Goal: Task Accomplishment & Management: Manage account settings

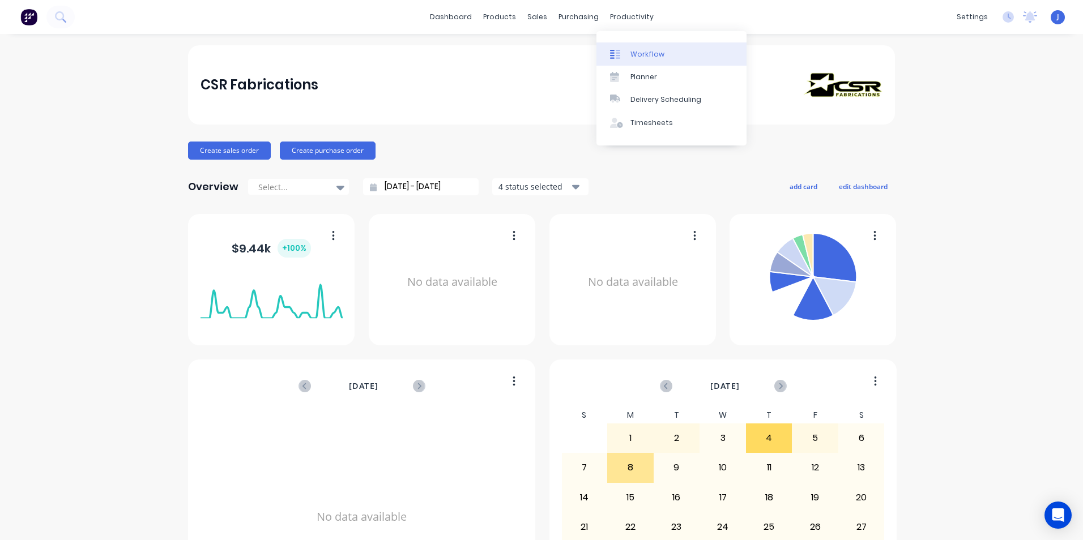
click at [638, 53] on div "Workflow" at bounding box center [647, 54] width 34 height 10
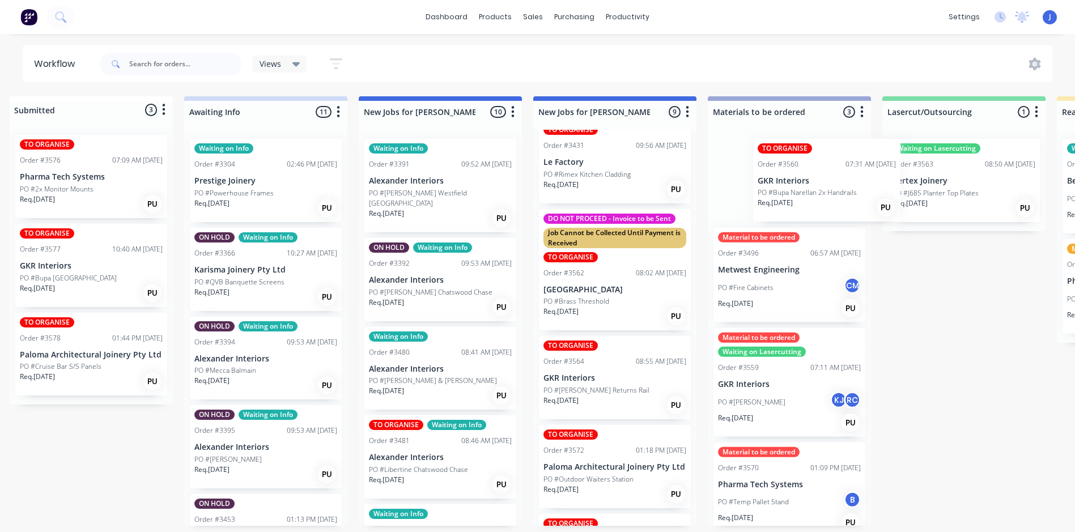
scroll to position [0, 16]
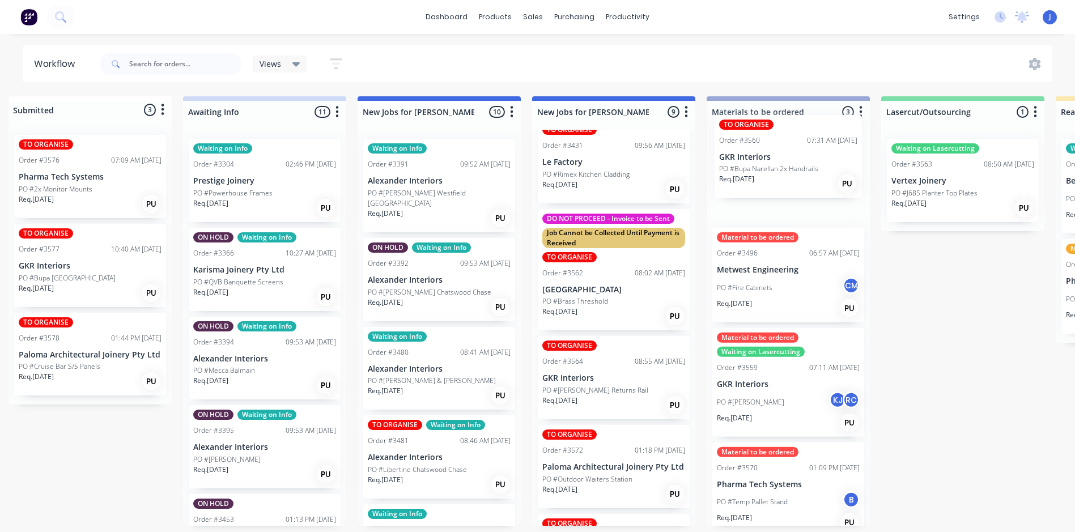
drag, startPoint x: 592, startPoint y: 271, endPoint x: 743, endPoint y: 180, distance: 176.1
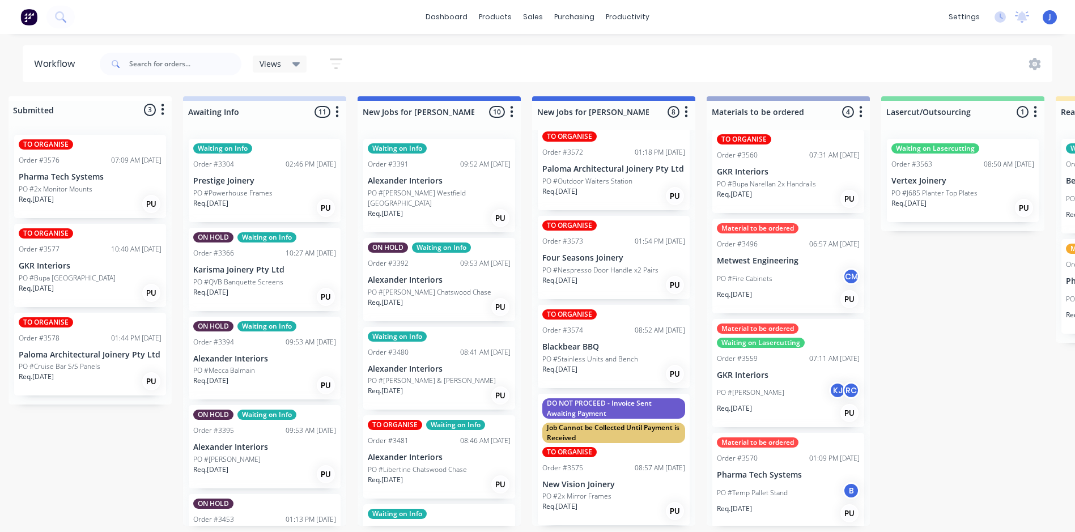
scroll to position [11, 0]
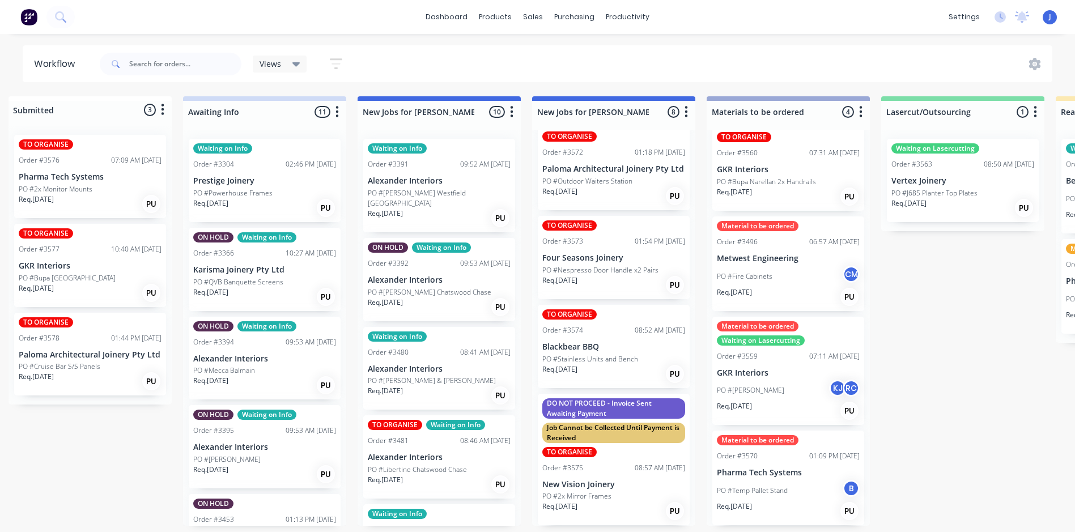
click at [780, 377] on div "Material to be ordered Waiting on Lasercutting Order #3559 07:11 AM [DATE] GKR …" at bounding box center [788, 371] width 152 height 109
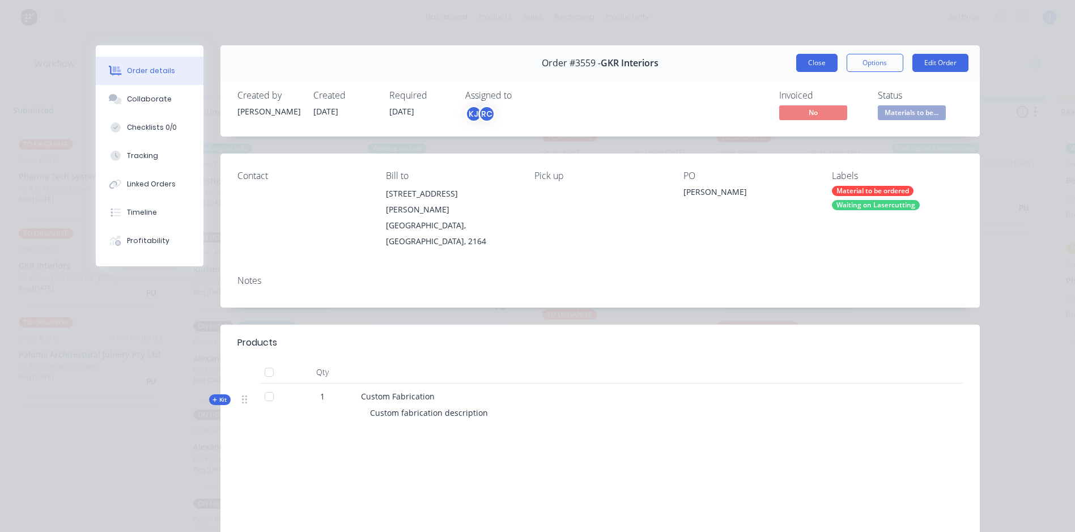
click at [808, 62] on button "Close" at bounding box center [816, 63] width 41 height 18
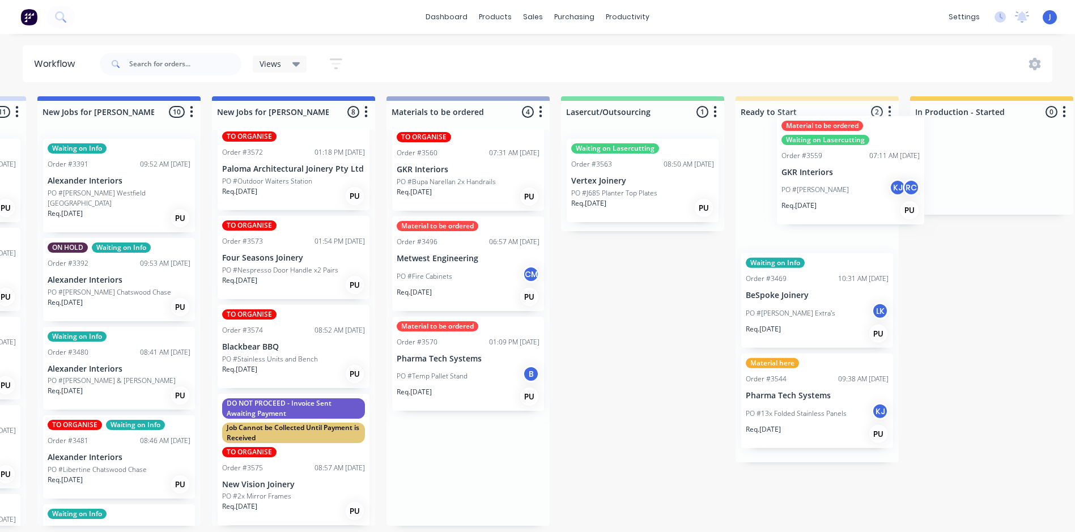
scroll to position [2, 345]
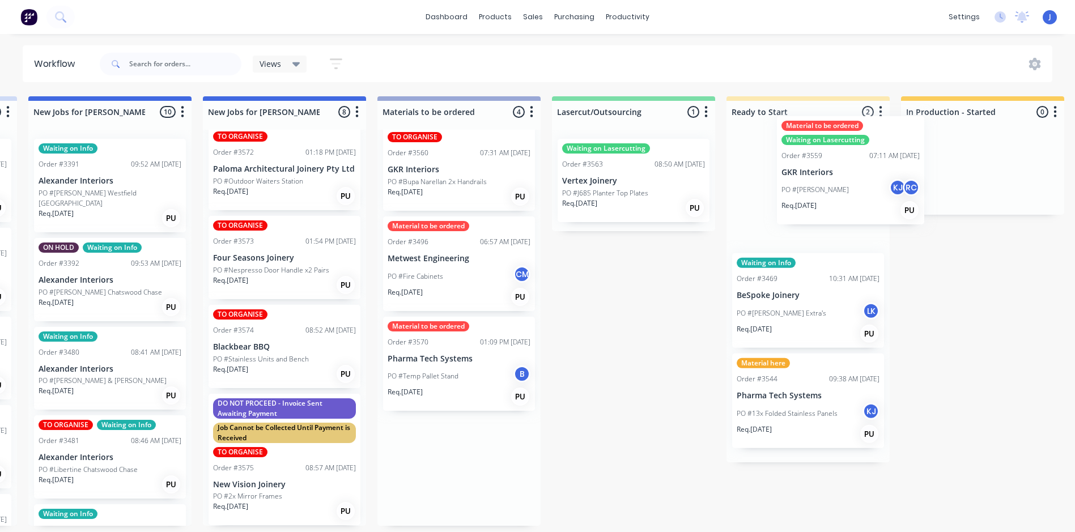
drag, startPoint x: 761, startPoint y: 386, endPoint x: 830, endPoint y: 186, distance: 211.9
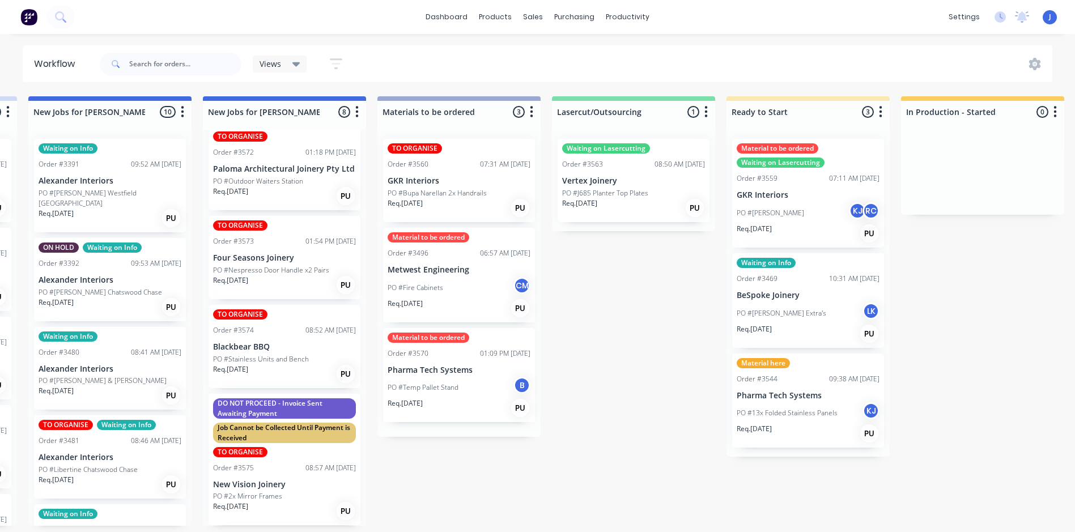
scroll to position [0, 0]
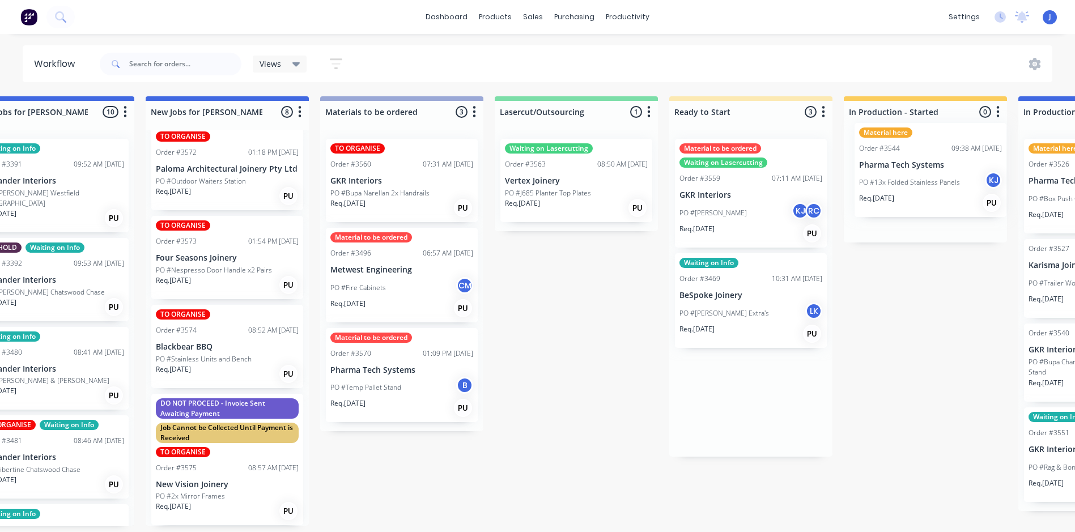
drag, startPoint x: 802, startPoint y: 415, endPoint x: 928, endPoint y: 185, distance: 261.9
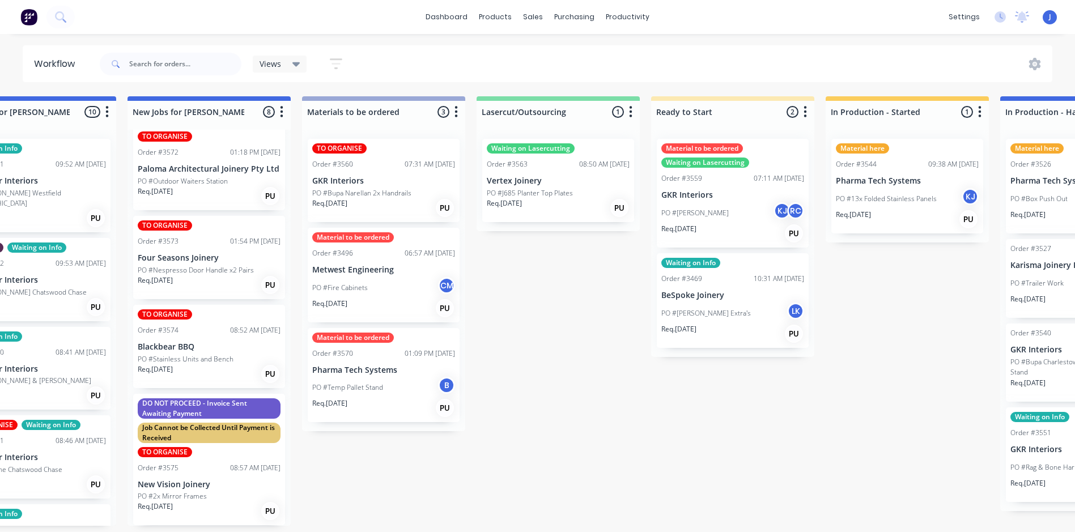
click at [912, 188] on div "PO #13x Folded Stainless Panels KJ" at bounding box center [906, 199] width 143 height 22
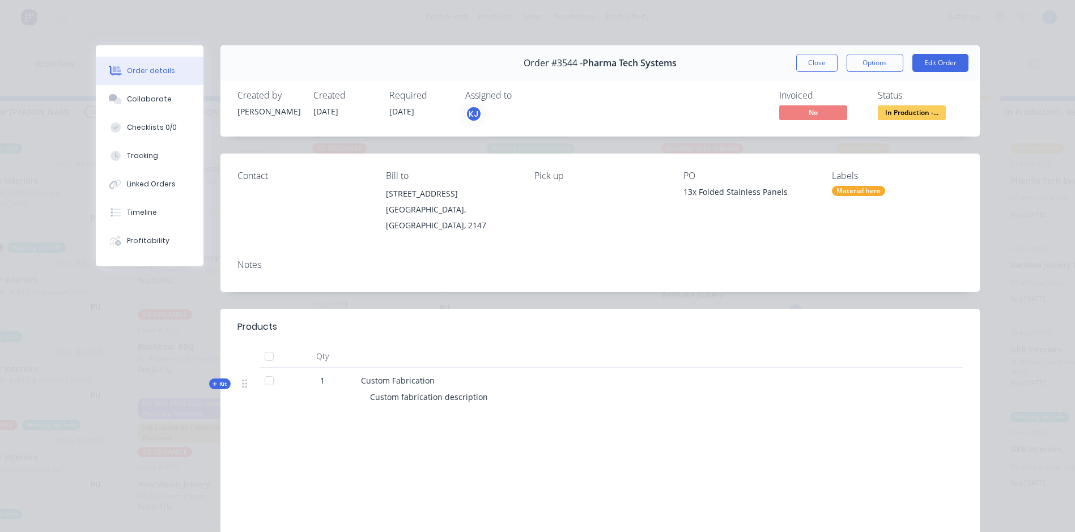
click at [855, 190] on div "Material here" at bounding box center [858, 191] width 53 height 10
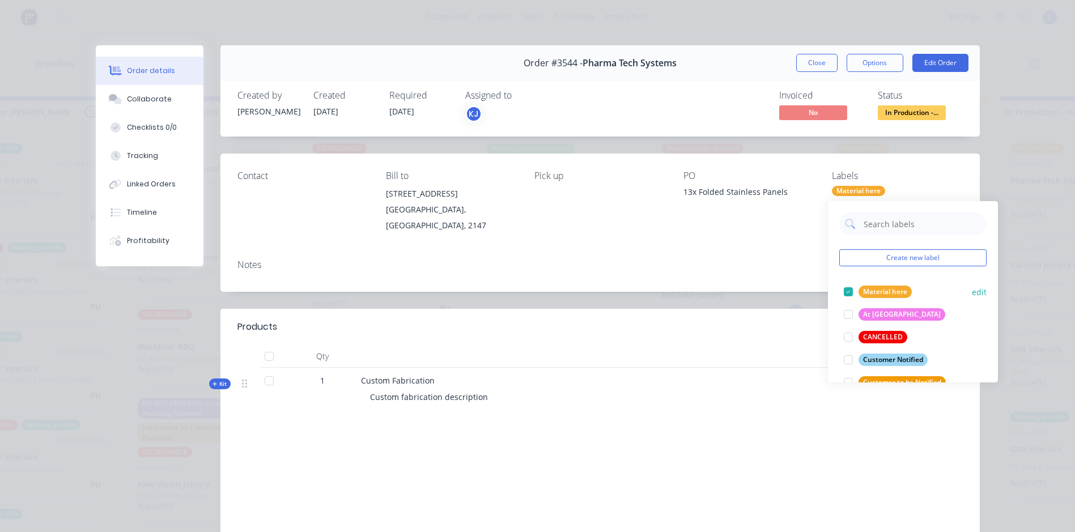
click at [849, 287] on div at bounding box center [848, 291] width 23 height 23
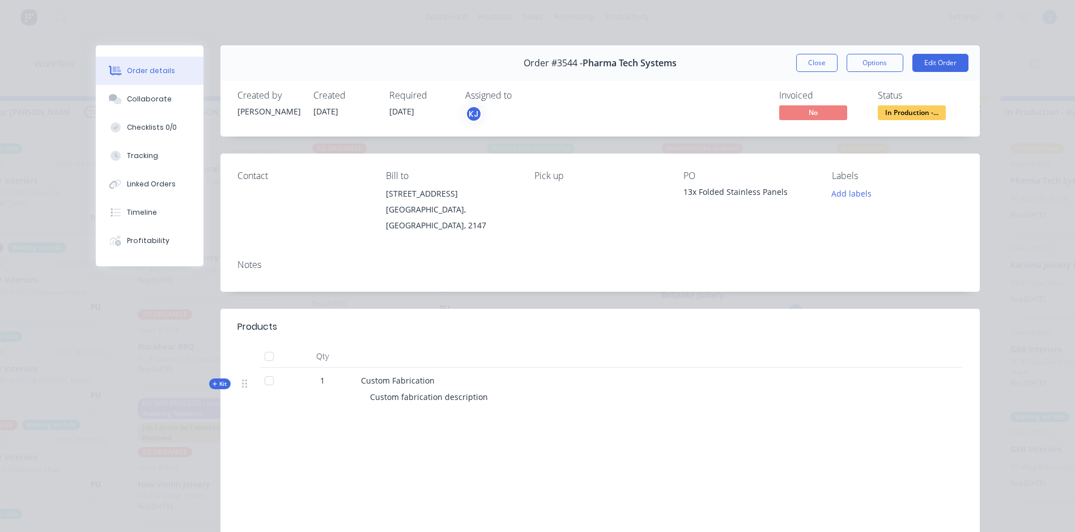
click at [1046, 264] on div "Order details Collaborate Checklists 0/0 Tracking Linked Orders Timeline Profit…" at bounding box center [537, 266] width 1075 height 532
click at [811, 61] on button "Close" at bounding box center [816, 63] width 41 height 18
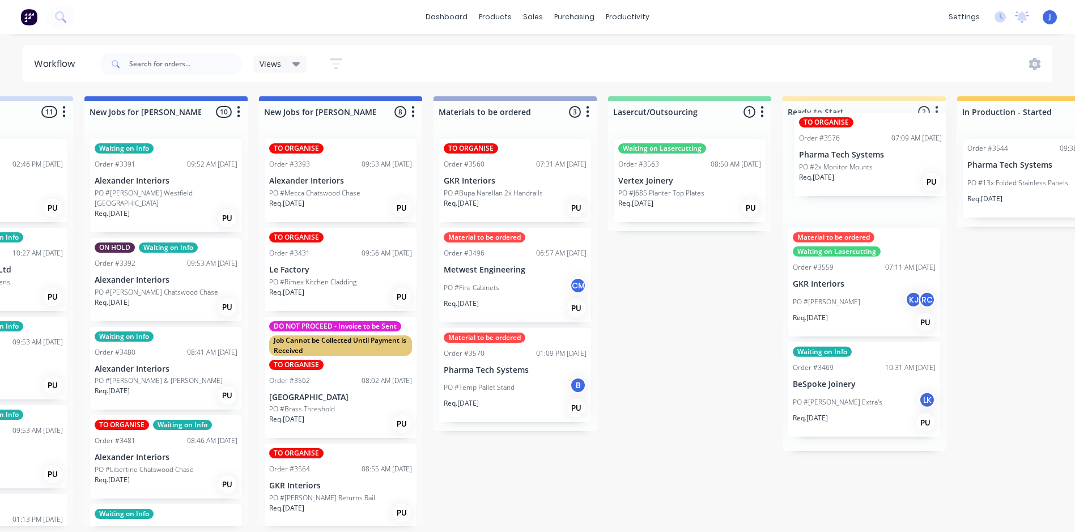
scroll to position [2, 301]
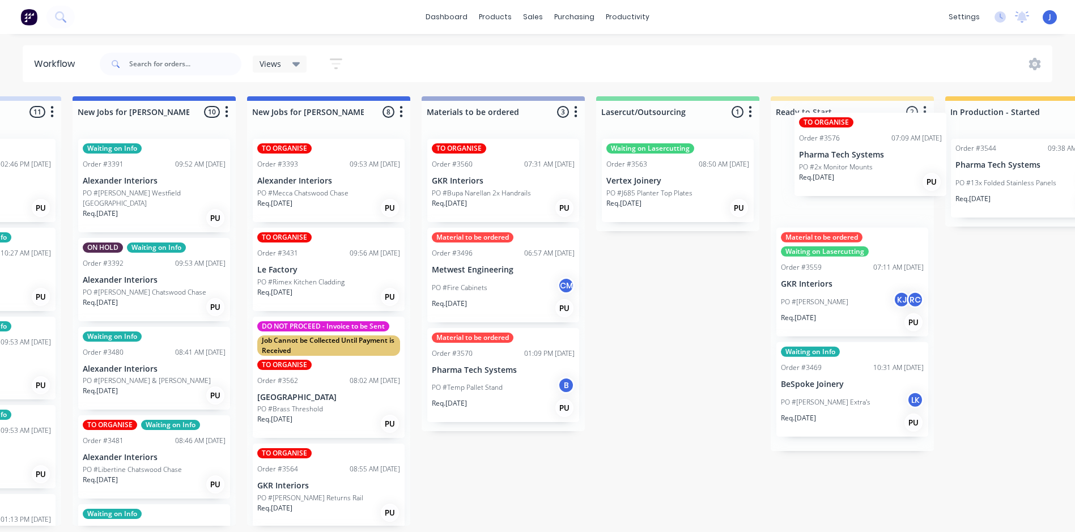
drag, startPoint x: 121, startPoint y: 180, endPoint x: 892, endPoint y: 157, distance: 771.2
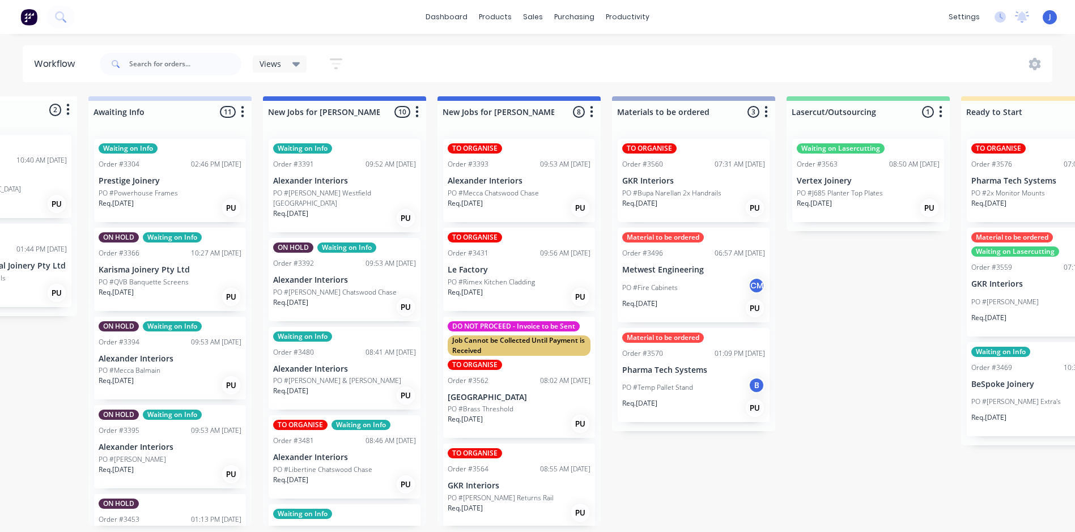
scroll to position [2, 0]
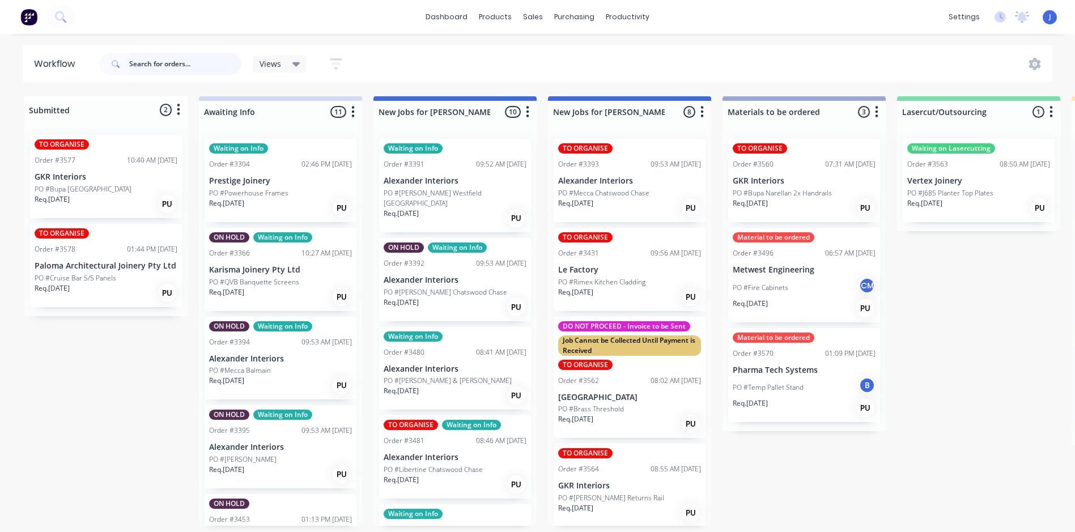
click at [162, 60] on input "text" at bounding box center [185, 64] width 112 height 23
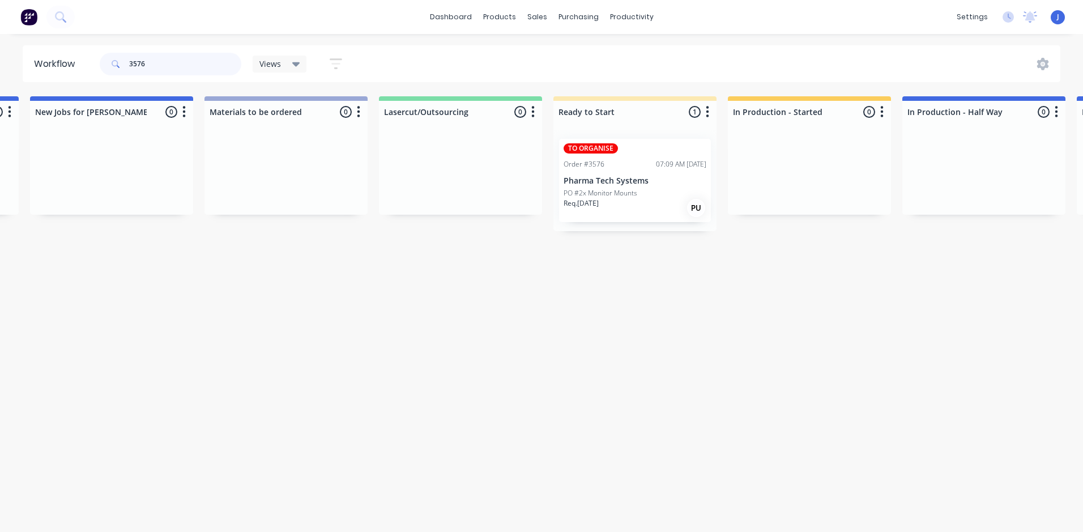
scroll to position [0, 529]
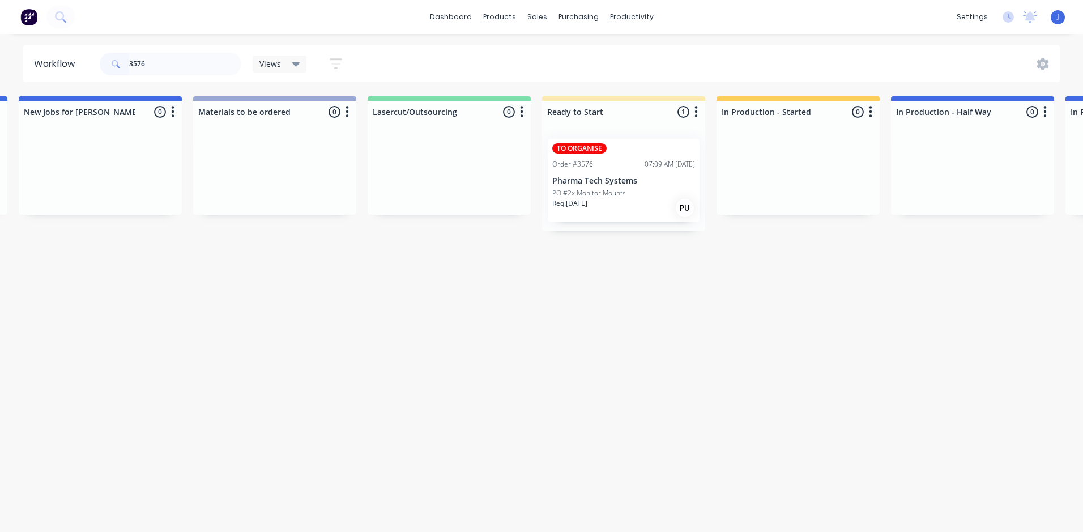
click at [591, 173] on div "TO ORGANISE Order #3576 07:09 AM [DATE] Pharma Tech Systems PO #2x Monitor Moun…" at bounding box center [624, 180] width 152 height 83
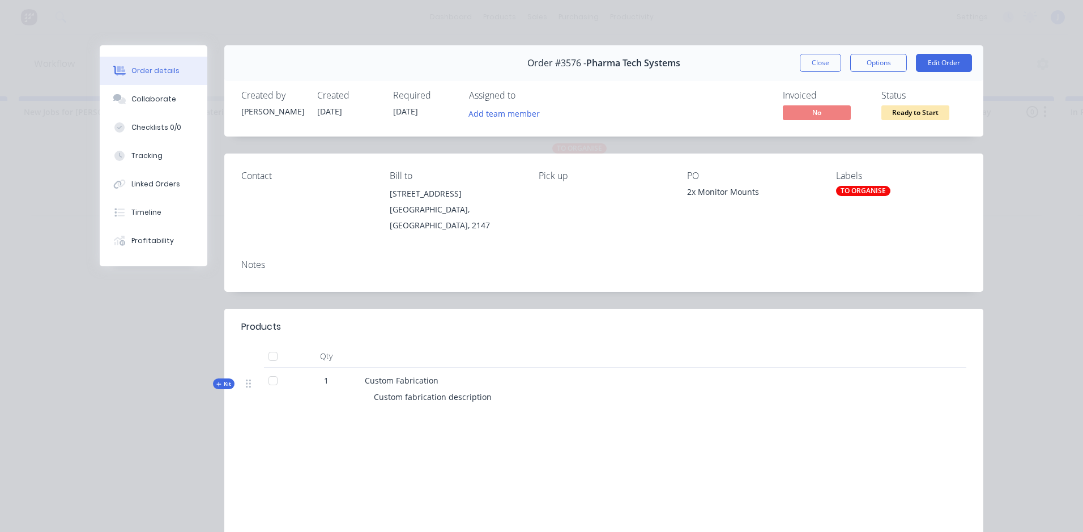
click at [852, 192] on div "TO ORGANISE" at bounding box center [863, 191] width 54 height 10
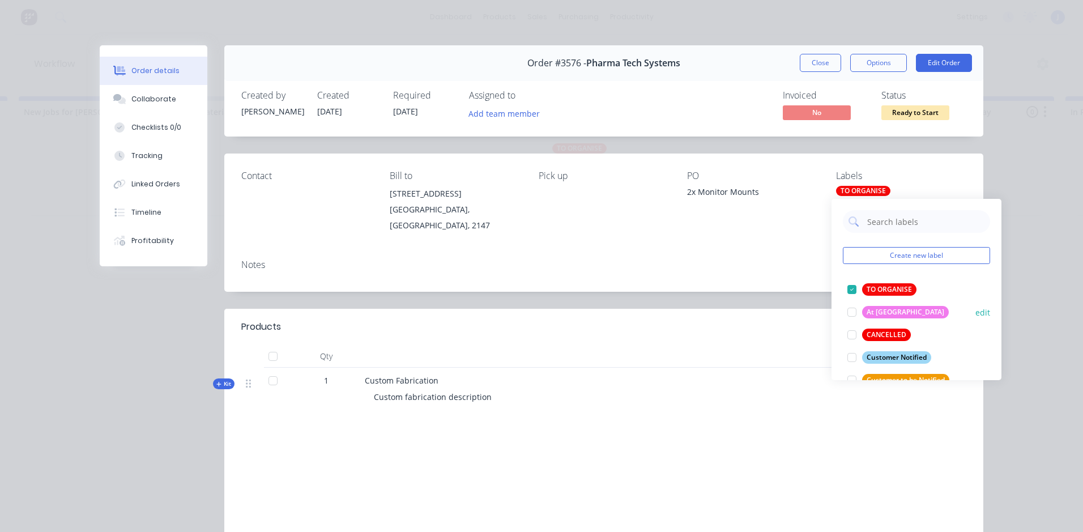
click at [852, 289] on div at bounding box center [852, 289] width 23 height 23
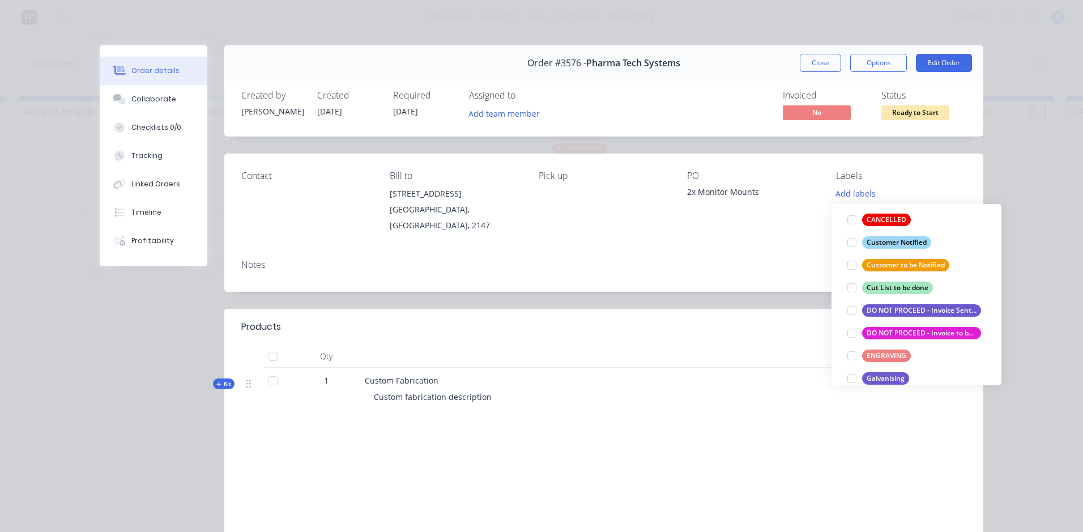
scroll to position [113, 0]
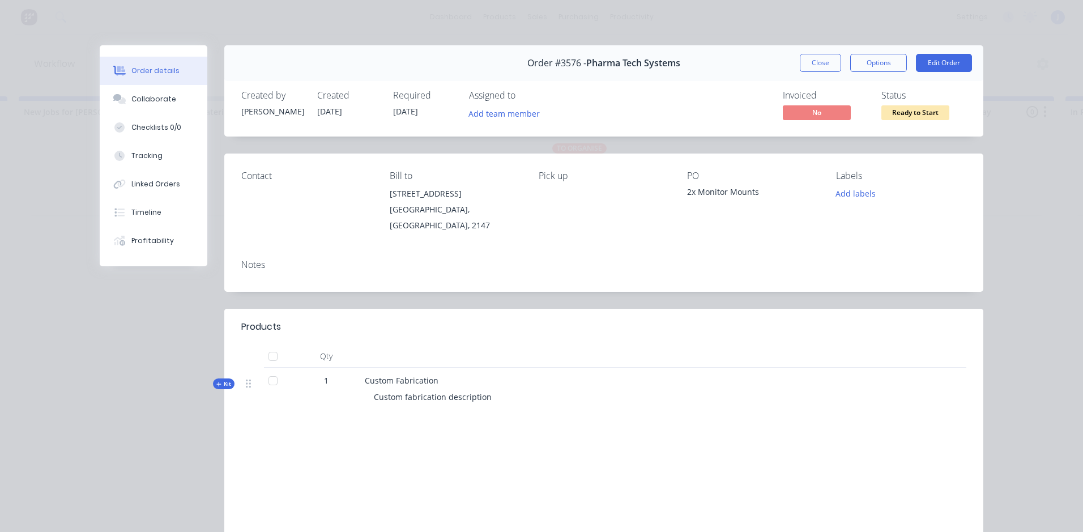
click at [1056, 301] on div "Order details Collaborate Checklists 0/0 Tracking Linked Orders Timeline Profit…" at bounding box center [541, 266] width 1083 height 532
click at [844, 201] on button "Add labels" at bounding box center [855, 193] width 52 height 15
click at [1060, 233] on div "Order details Collaborate Checklists 0/0 Tracking Linked Orders Timeline Profit…" at bounding box center [541, 266] width 1083 height 532
click at [518, 110] on button "Add team member" at bounding box center [504, 112] width 83 height 15
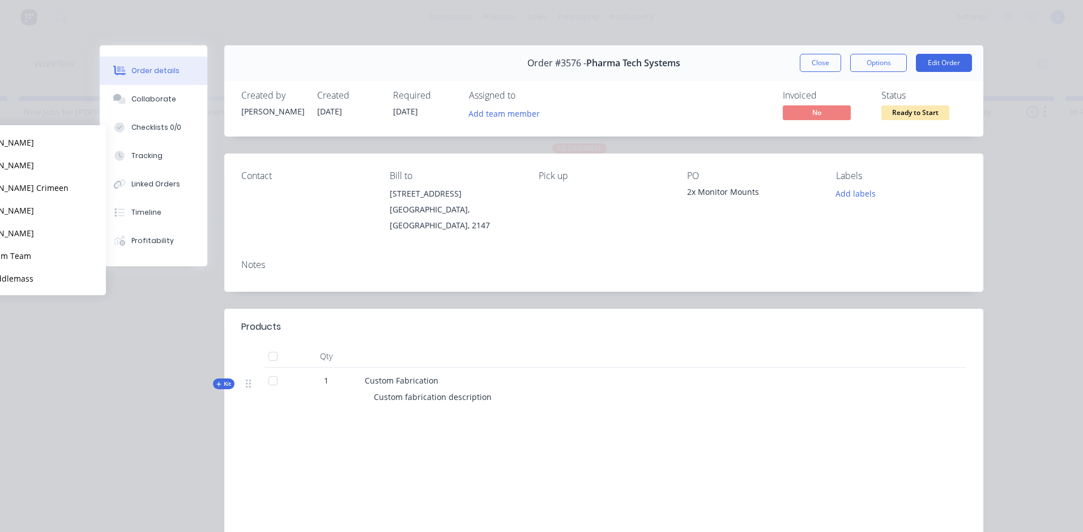
scroll to position [0, 0]
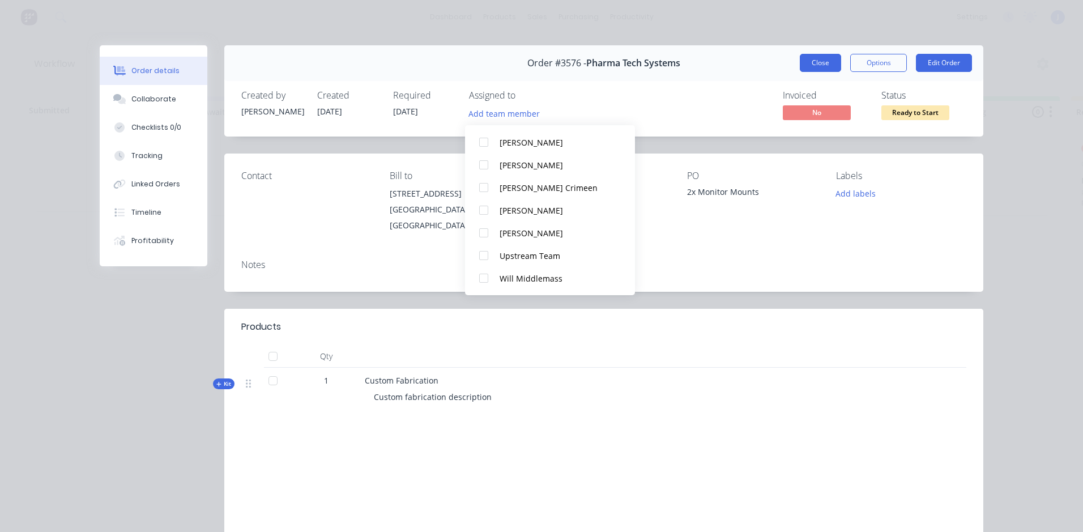
click at [809, 65] on button "Close" at bounding box center [820, 63] width 41 height 18
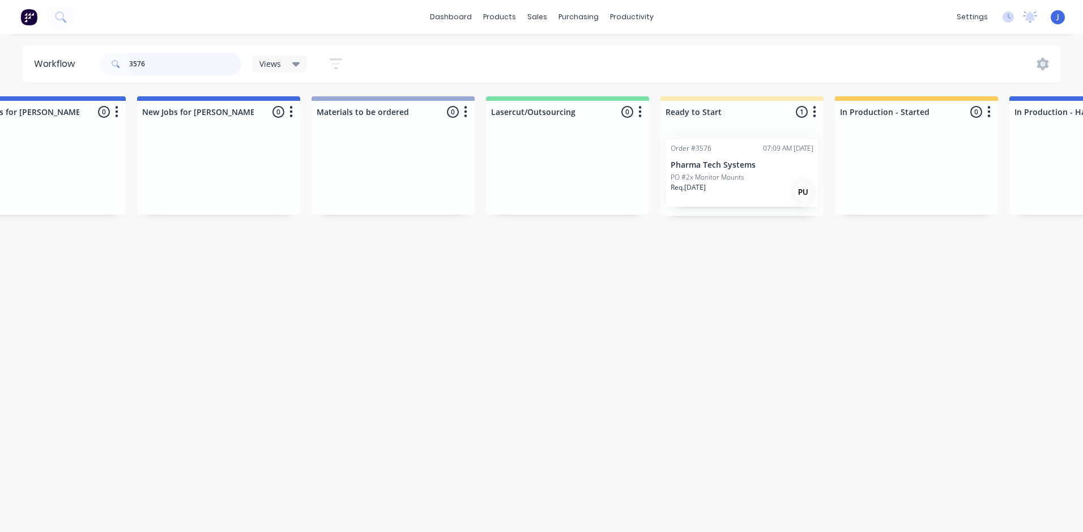
scroll to position [0, 525]
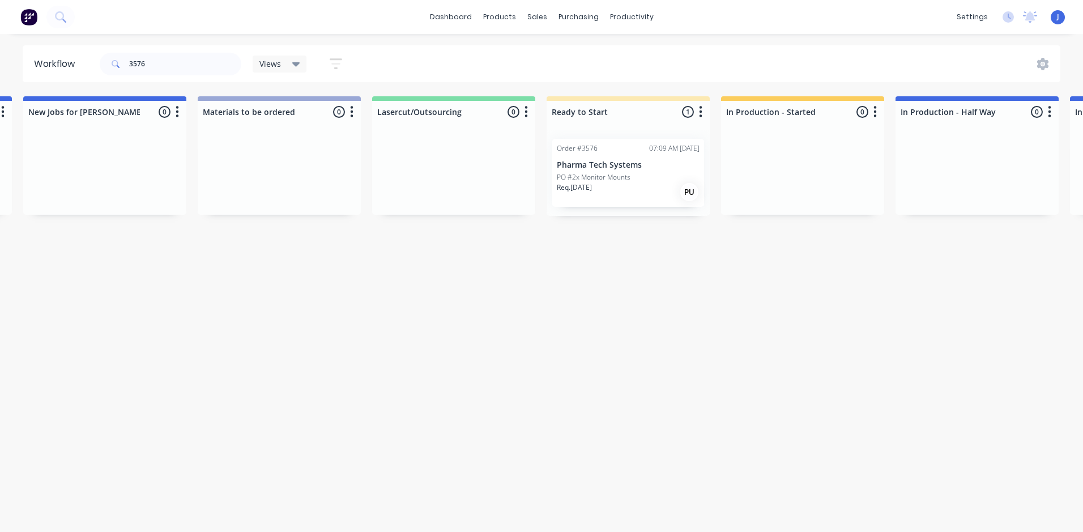
click at [623, 188] on div "Req. [DATE] PU" at bounding box center [628, 191] width 143 height 19
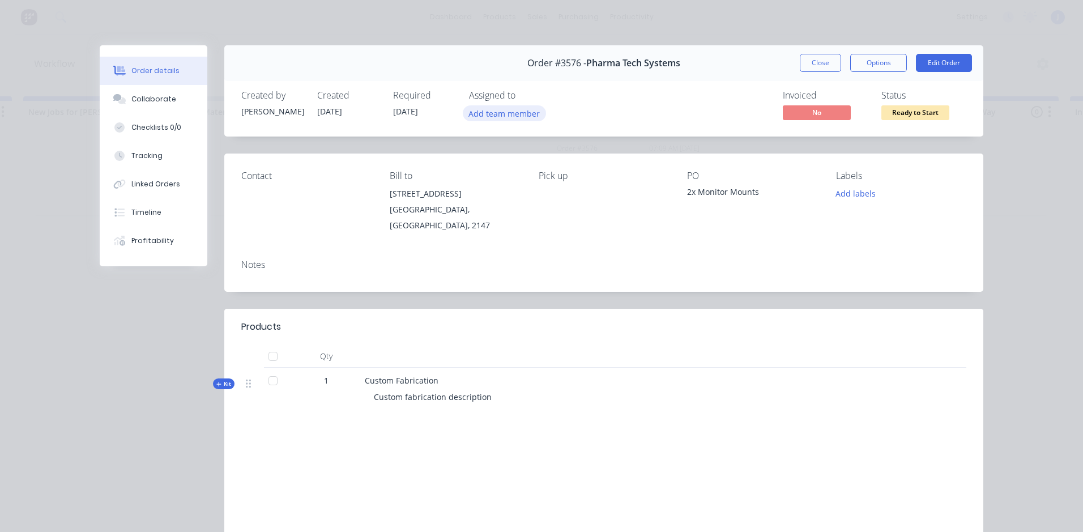
click at [511, 113] on button "Add team member" at bounding box center [504, 112] width 83 height 15
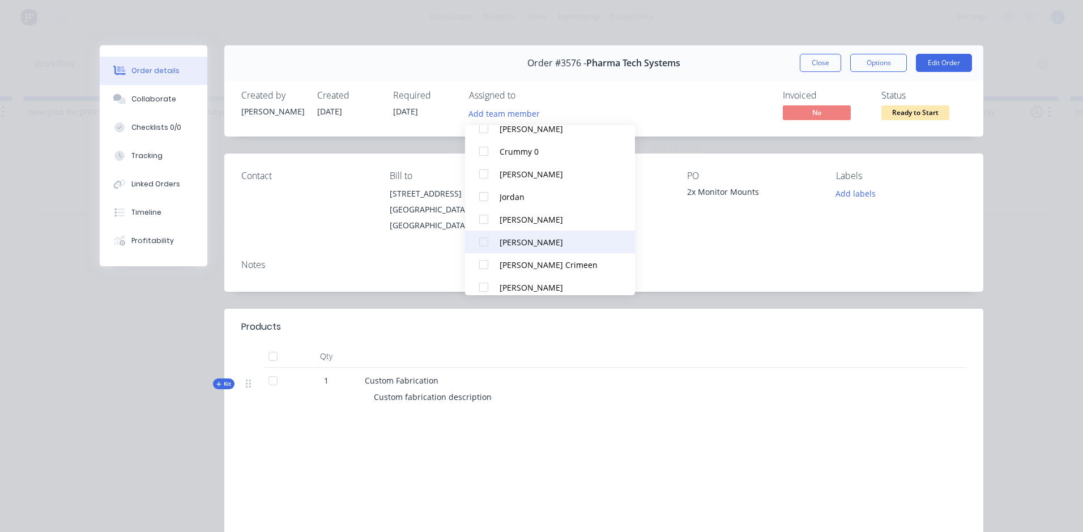
scroll to position [147, 0]
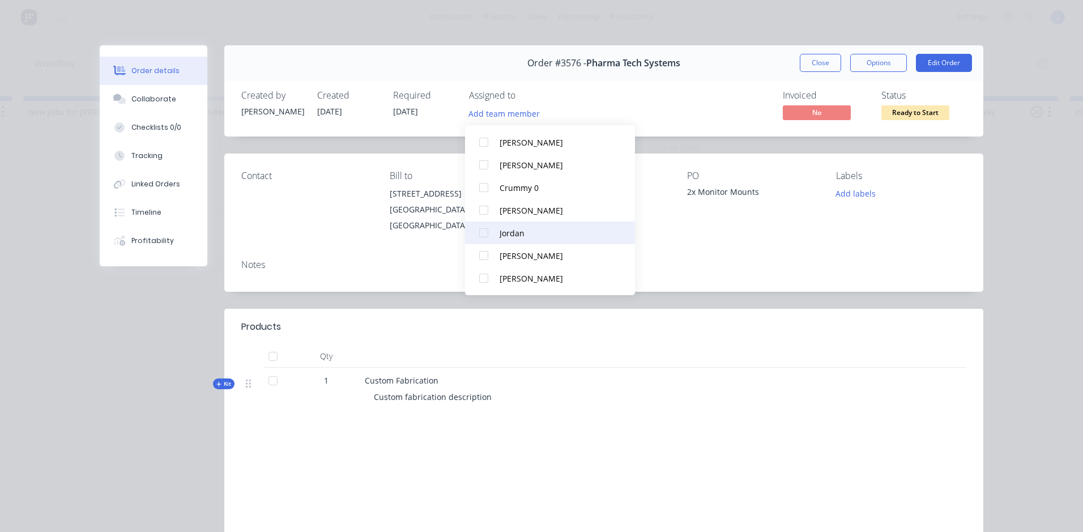
click at [481, 232] on div at bounding box center [483, 232] width 23 height 23
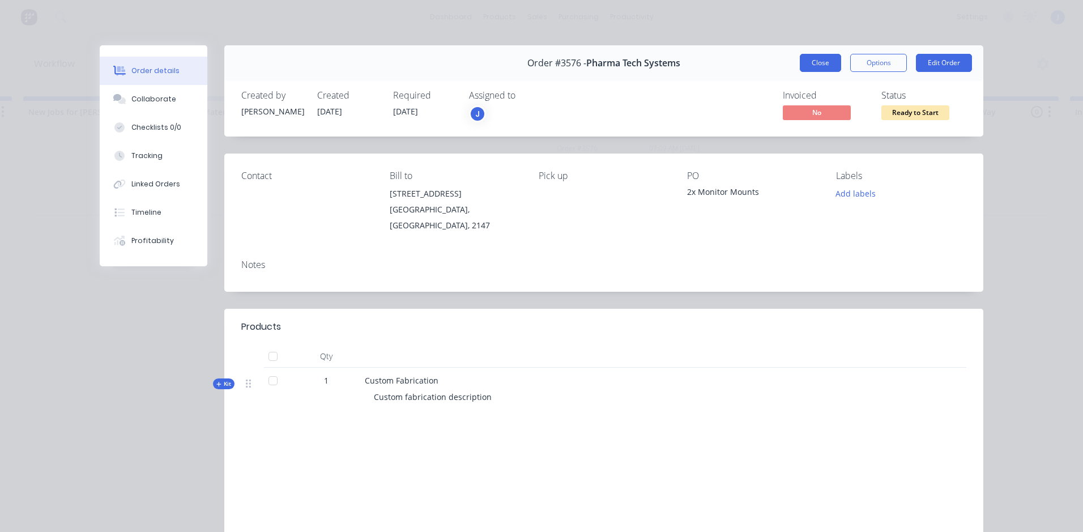
click at [820, 65] on button "Close" at bounding box center [820, 63] width 41 height 18
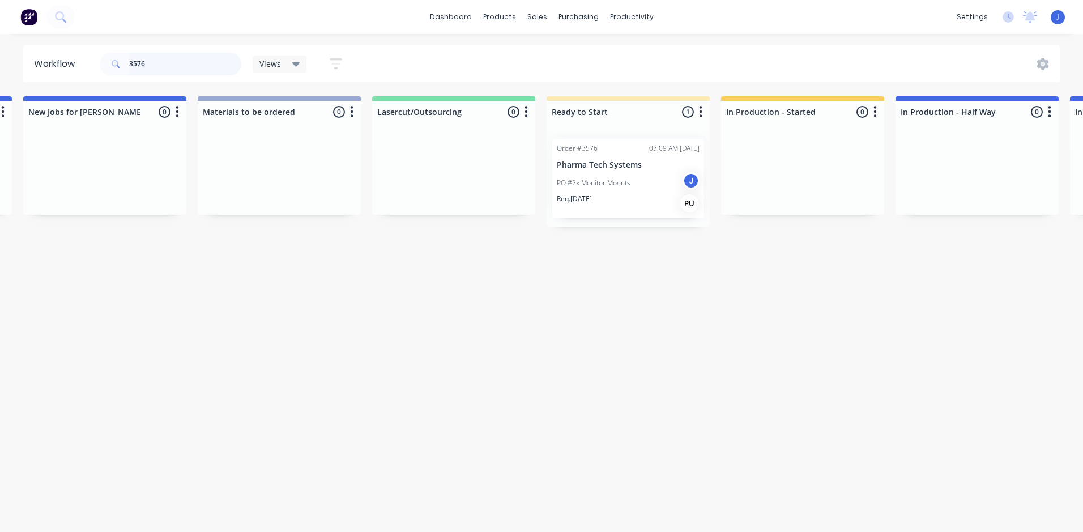
click at [189, 62] on input "3576" at bounding box center [185, 64] width 112 height 23
type input "3"
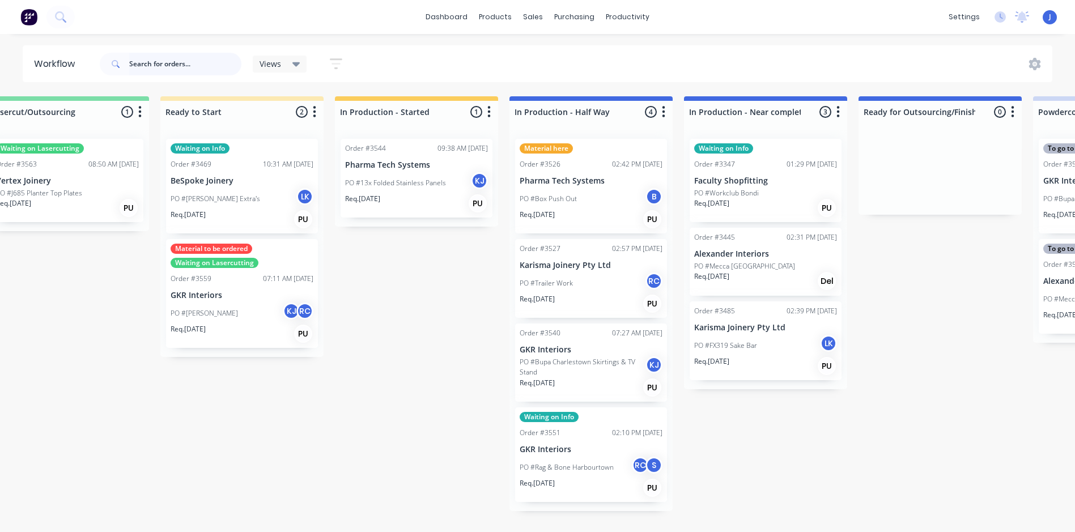
scroll to position [0, 911]
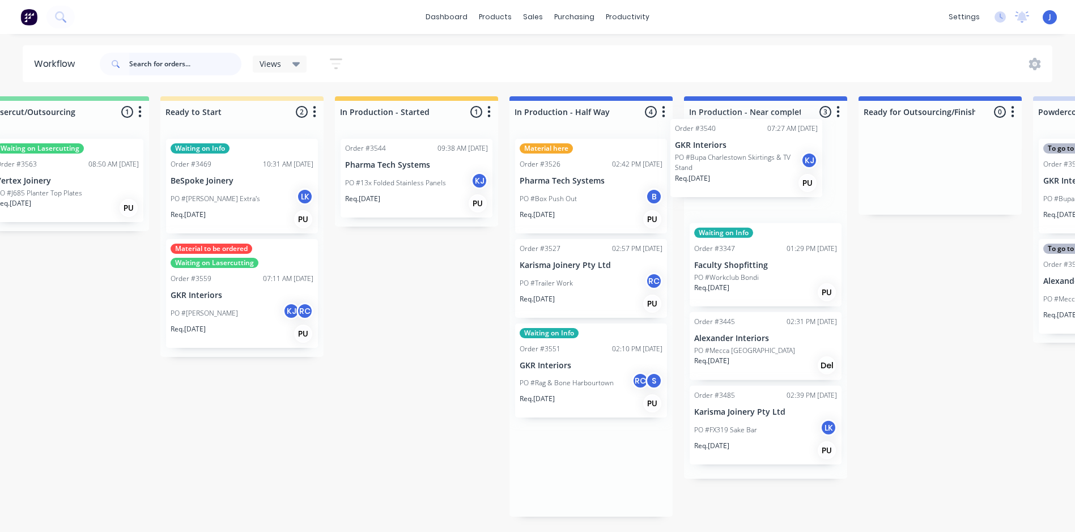
drag, startPoint x: 587, startPoint y: 382, endPoint x: 745, endPoint y: 175, distance: 260.2
click at [745, 175] on div "Submitted 2 Status colour #FFFFFF hex #FFFFFF Save Cancel Summaries Total order…" at bounding box center [600, 310] width 3039 height 429
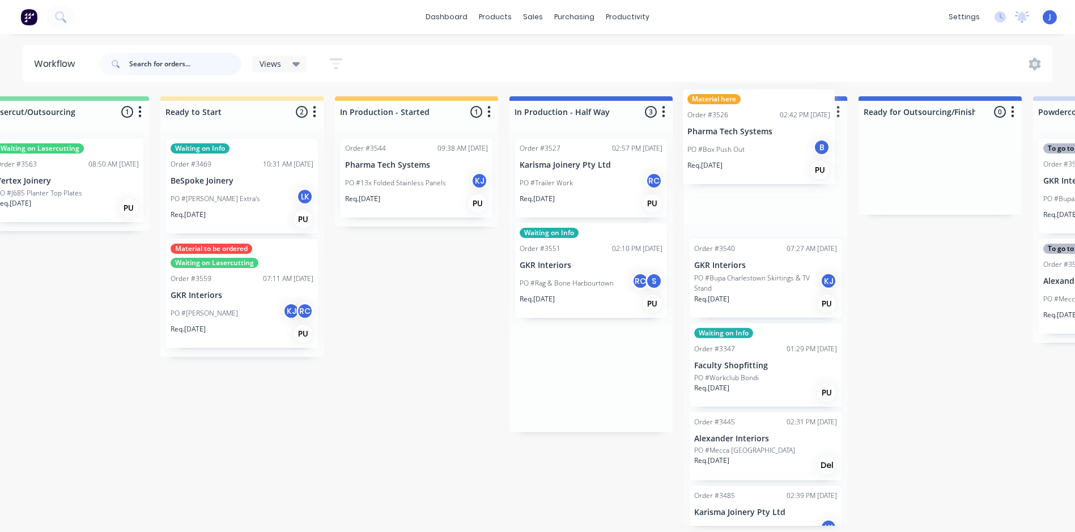
drag, startPoint x: 620, startPoint y: 220, endPoint x: 783, endPoint y: 179, distance: 168.3
click at [793, 169] on div "Submitted 2 Status colour #FFFFFF hex #FFFFFF Save Cancel Summaries Total order…" at bounding box center [600, 310] width 3039 height 429
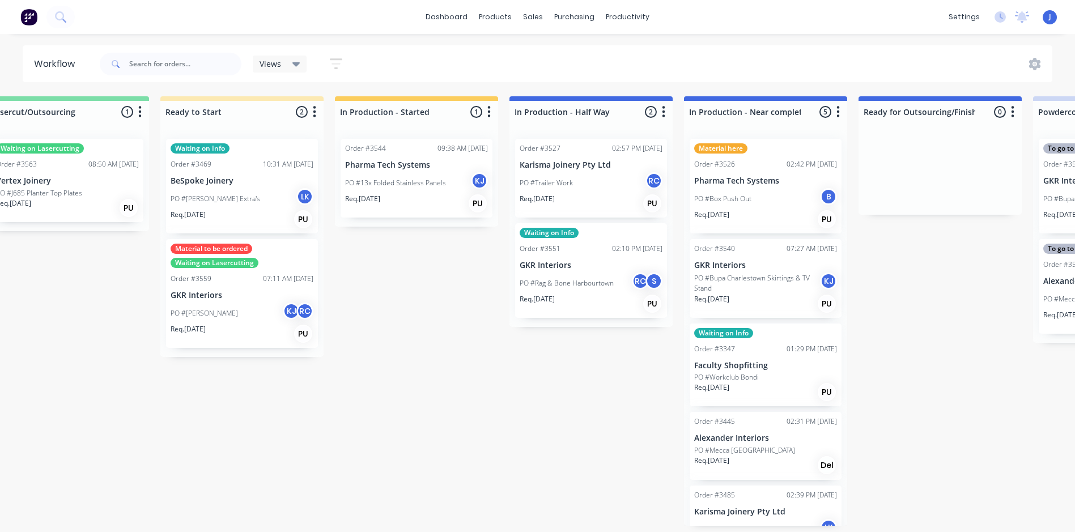
click at [743, 184] on p "Pharma Tech Systems" at bounding box center [765, 181] width 143 height 10
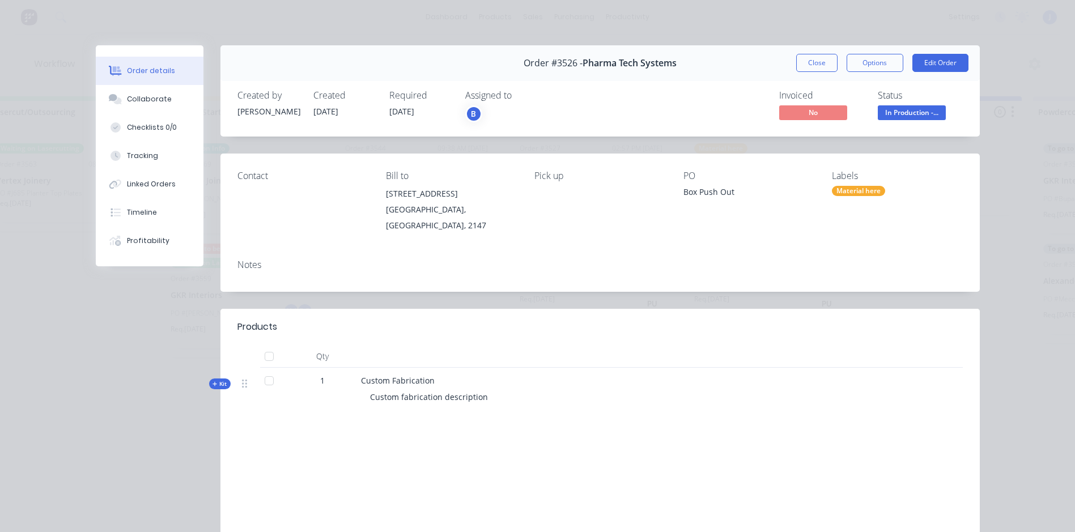
click at [852, 191] on div "Material here" at bounding box center [858, 191] width 53 height 10
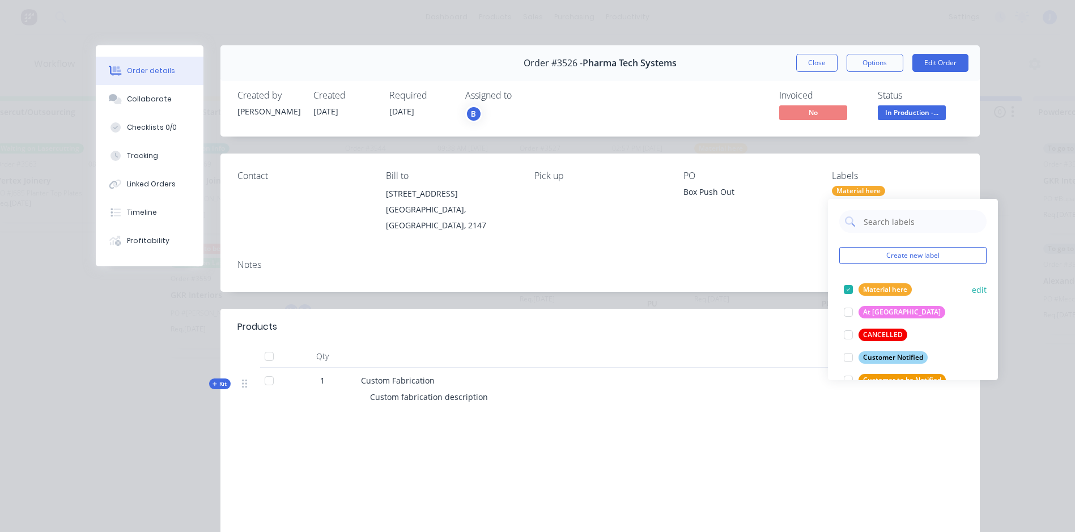
click at [845, 289] on div at bounding box center [848, 289] width 23 height 23
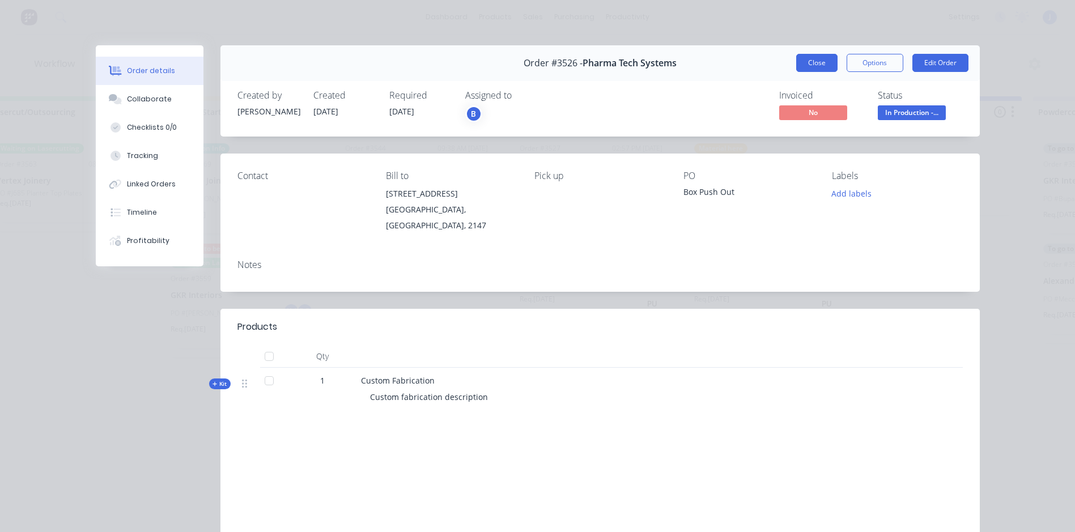
click at [817, 59] on button "Close" at bounding box center [816, 63] width 41 height 18
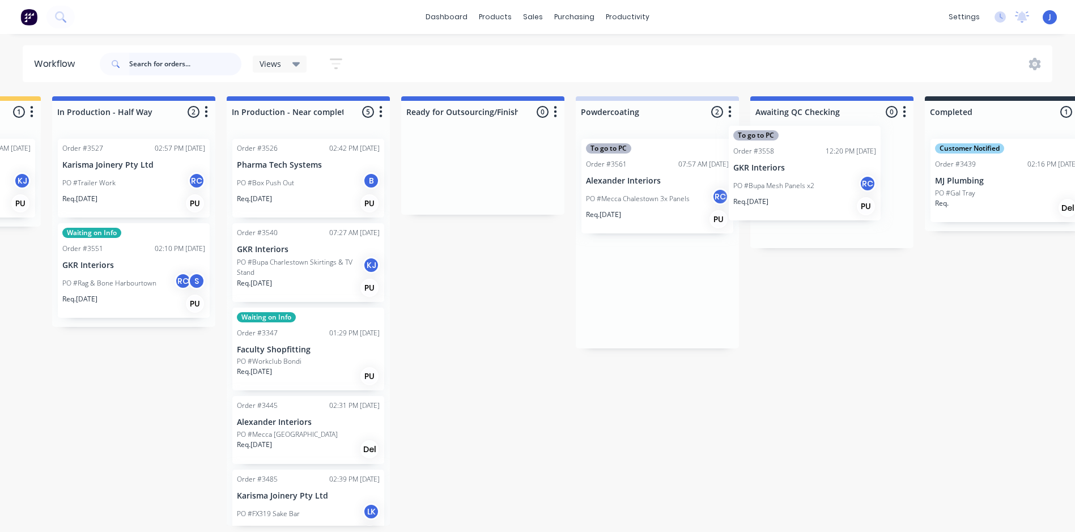
scroll to position [0, 1372]
drag, startPoint x: 630, startPoint y: 182, endPoint x: 799, endPoint y: 165, distance: 170.3
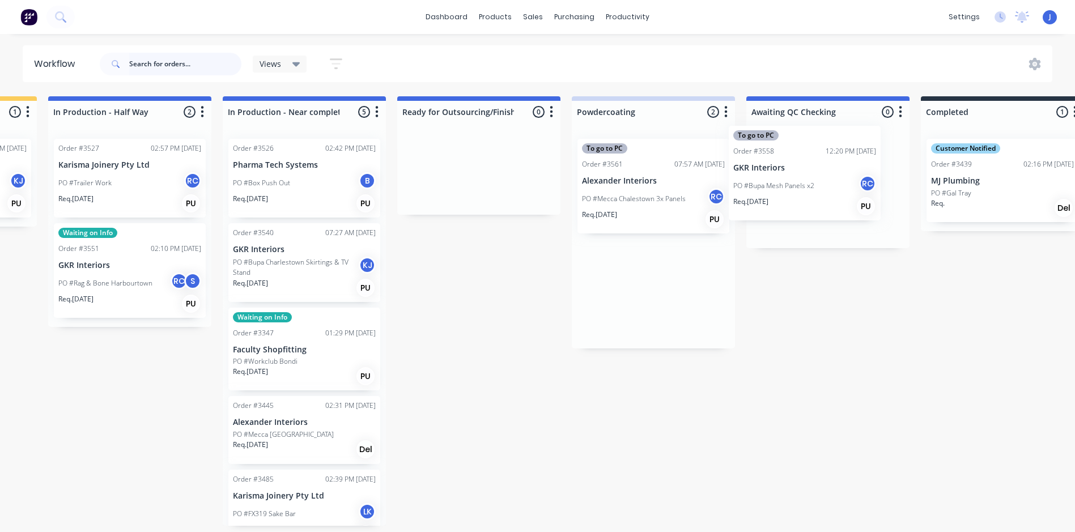
click at [799, 165] on div "Submitted 2 Status colour #FFFFFF hex #FFFFFF Save Cancel Summaries Total order…" at bounding box center [139, 310] width 3039 height 429
